Goal: Information Seeking & Learning: Find specific fact

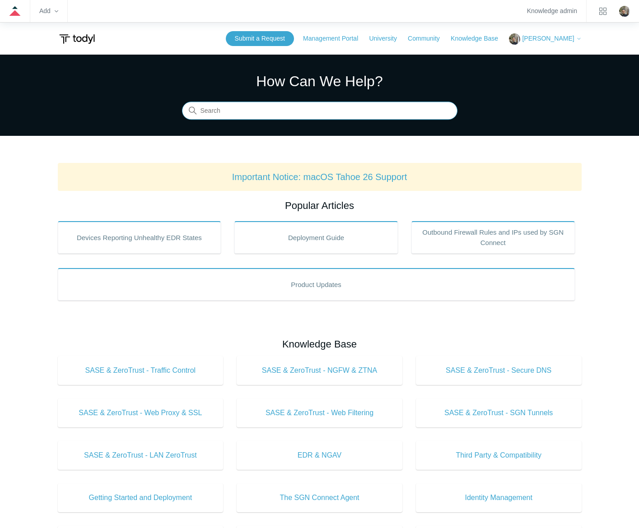
click at [324, 109] on input "Search" at bounding box center [319, 111] width 275 height 18
type input "keeper"
